Goal: Information Seeking & Learning: Learn about a topic

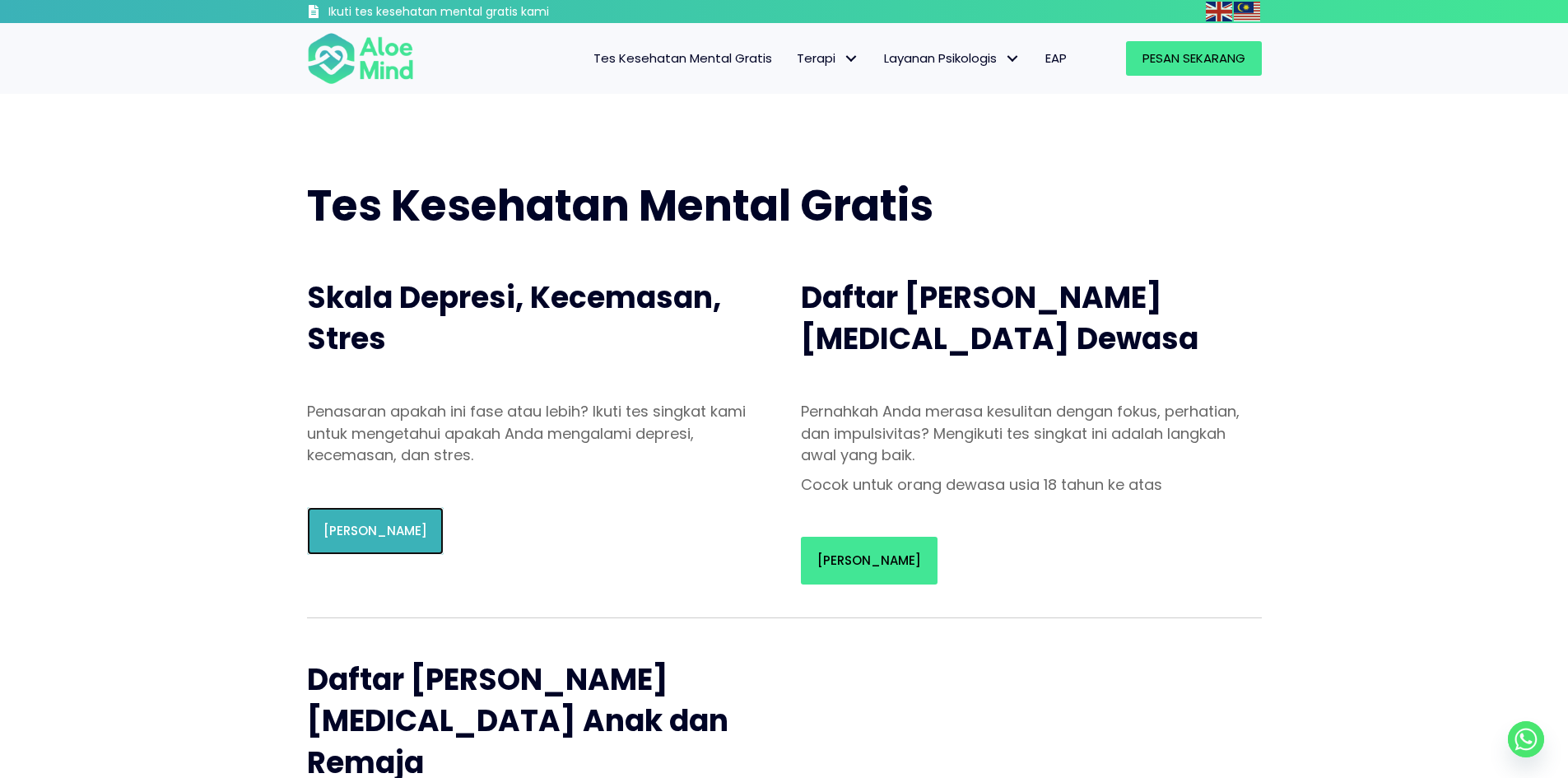
click at [371, 536] on font "Mulai Uji" at bounding box center [375, 530] width 104 height 17
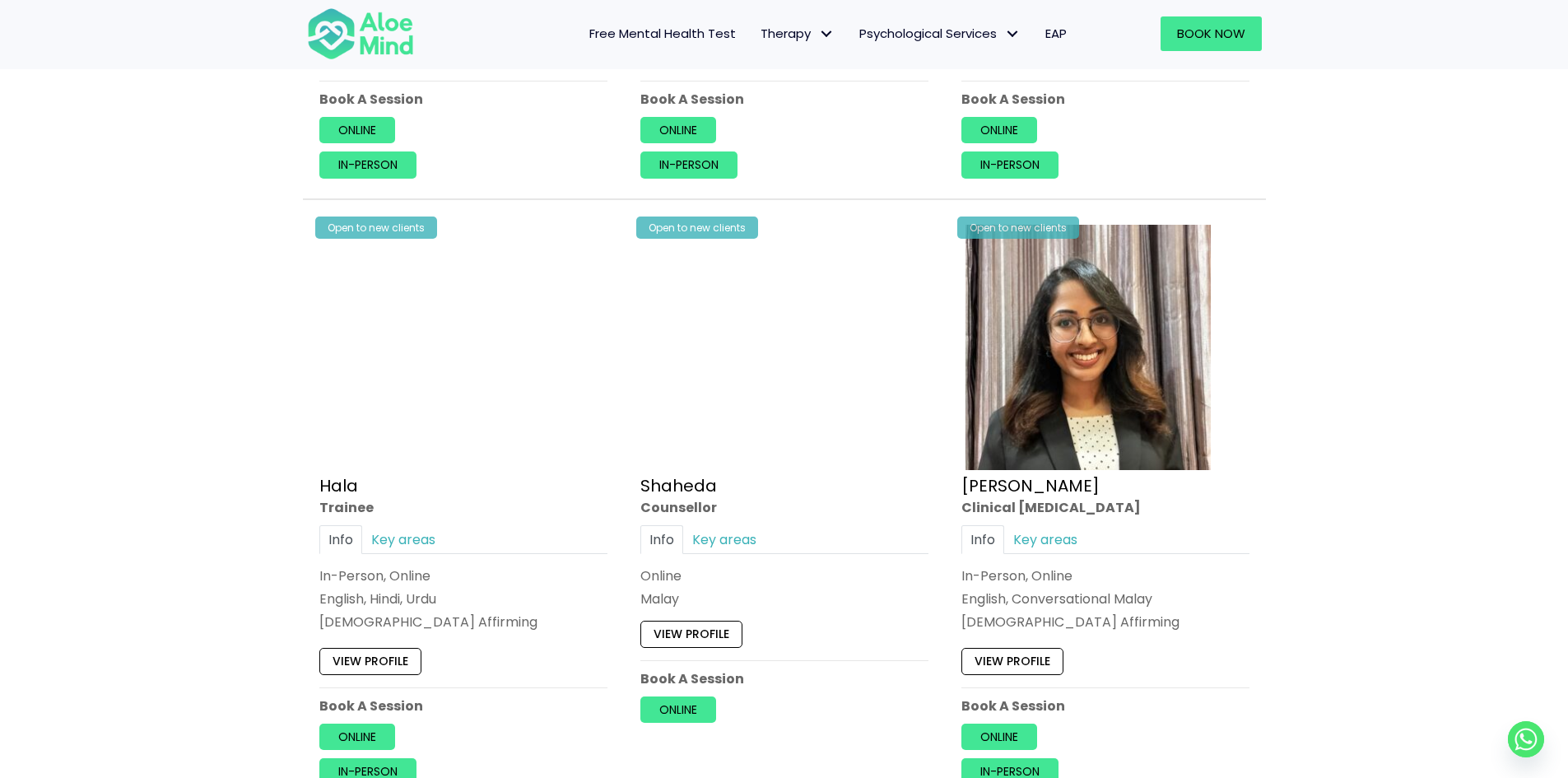
scroll to position [1481, 0]
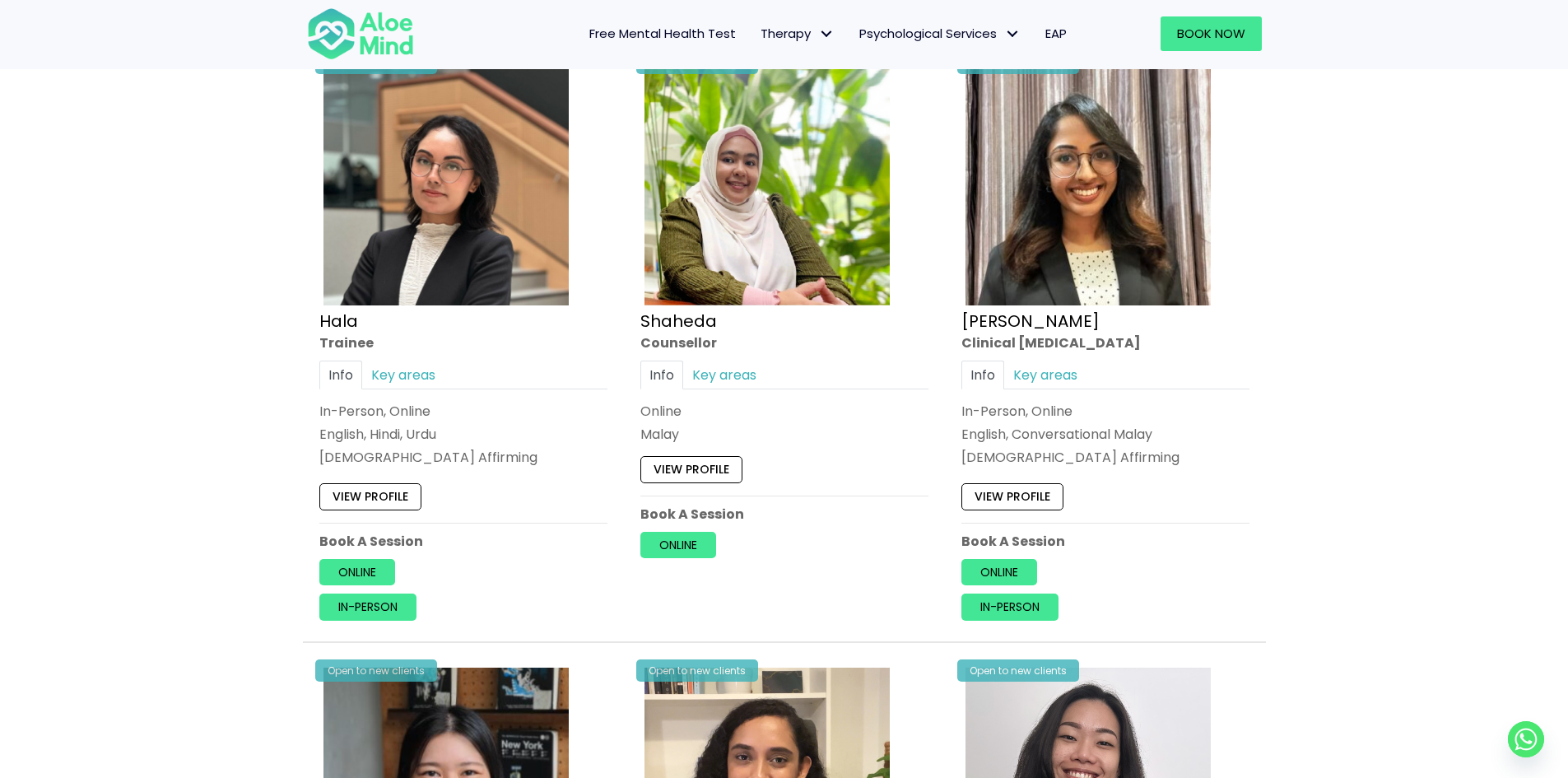
click at [714, 35] on span "Free Mental Health Test" at bounding box center [662, 33] width 146 height 17
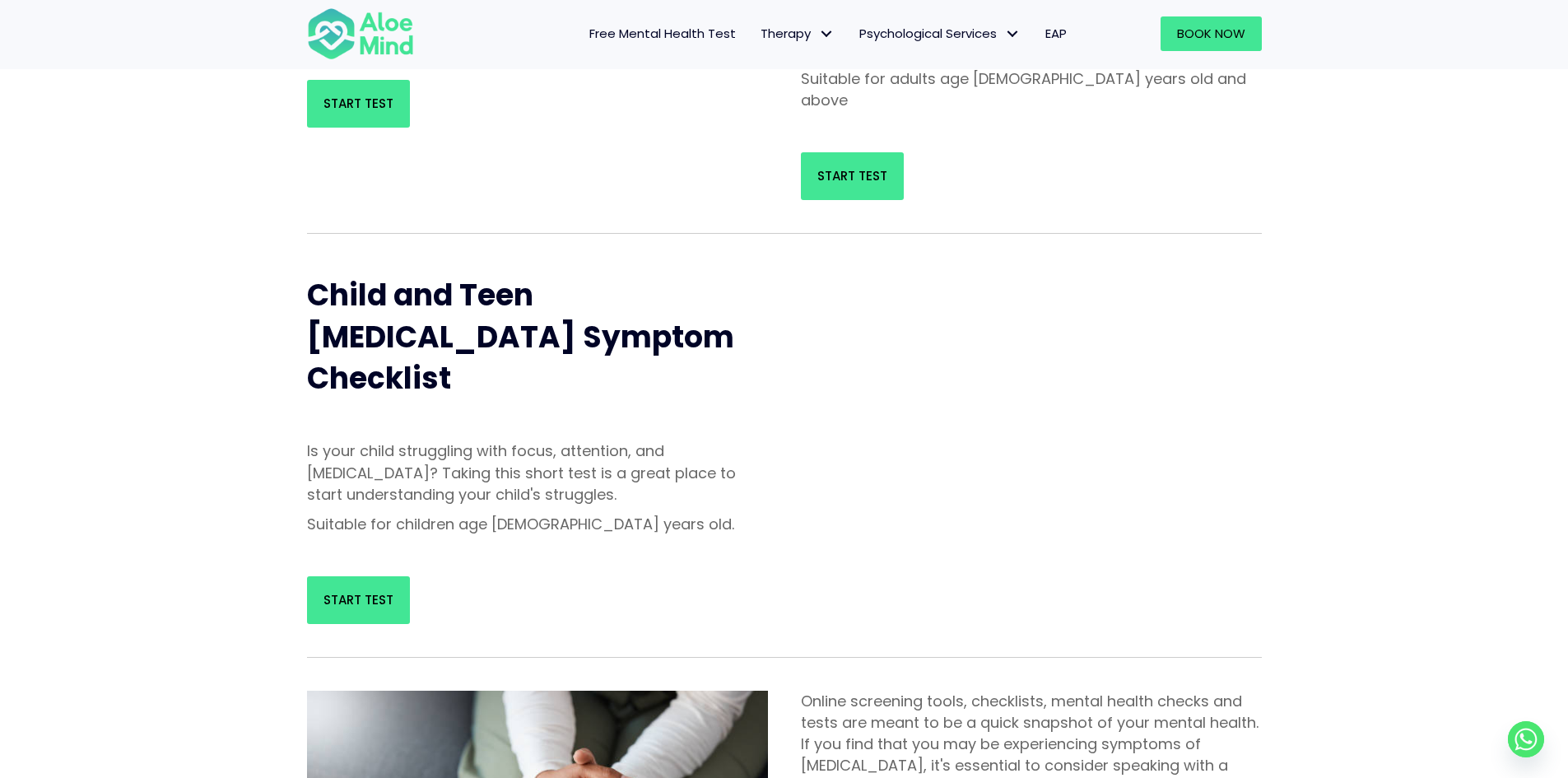
scroll to position [411, 0]
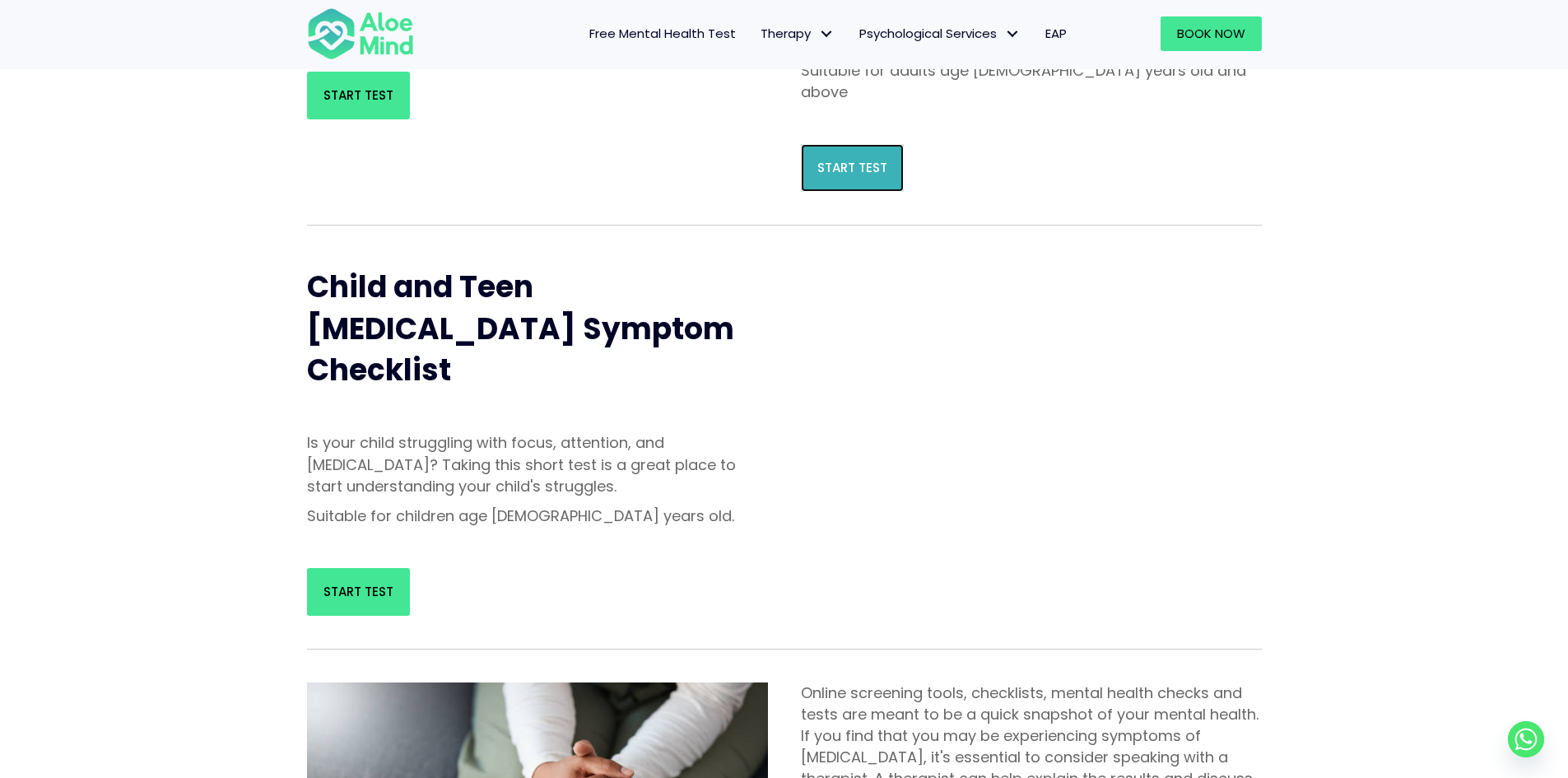
click at [865, 144] on link "Start Test" at bounding box center [852, 168] width 103 height 48
